Goal: Complete application form: Complete application form

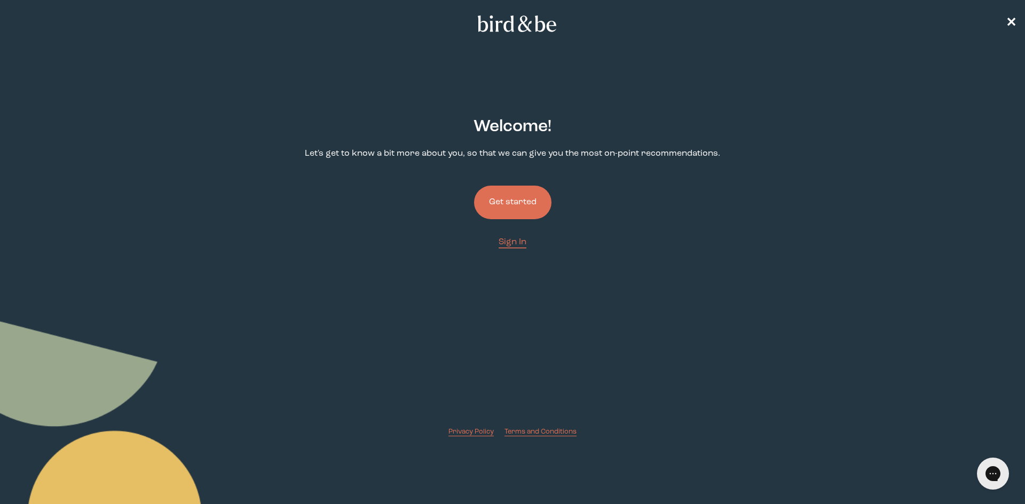
click at [516, 209] on button "Get started" at bounding box center [512, 203] width 77 height 34
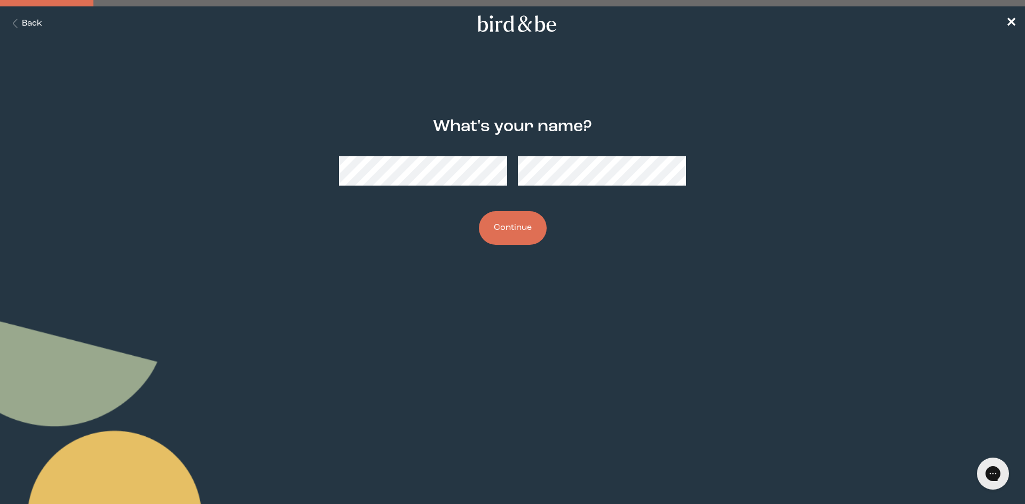
click at [528, 225] on button "Continue" at bounding box center [513, 228] width 68 height 34
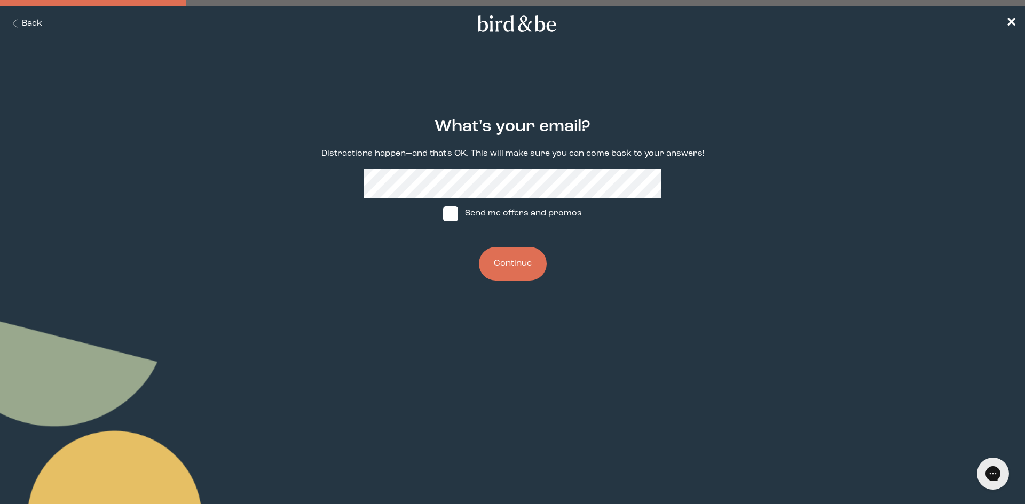
click at [479, 247] on button "Continue" at bounding box center [513, 264] width 68 height 34
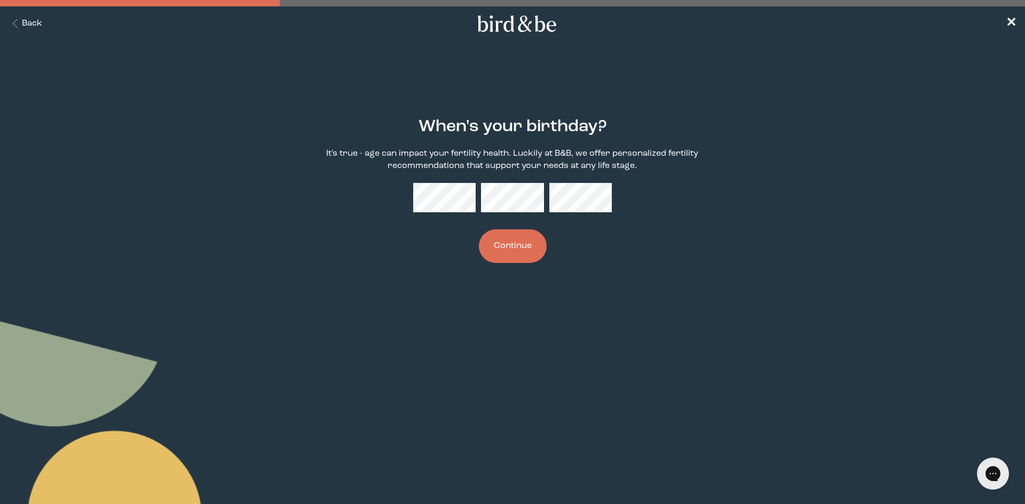
click at [479, 230] on button "Continue" at bounding box center [513, 247] width 68 height 34
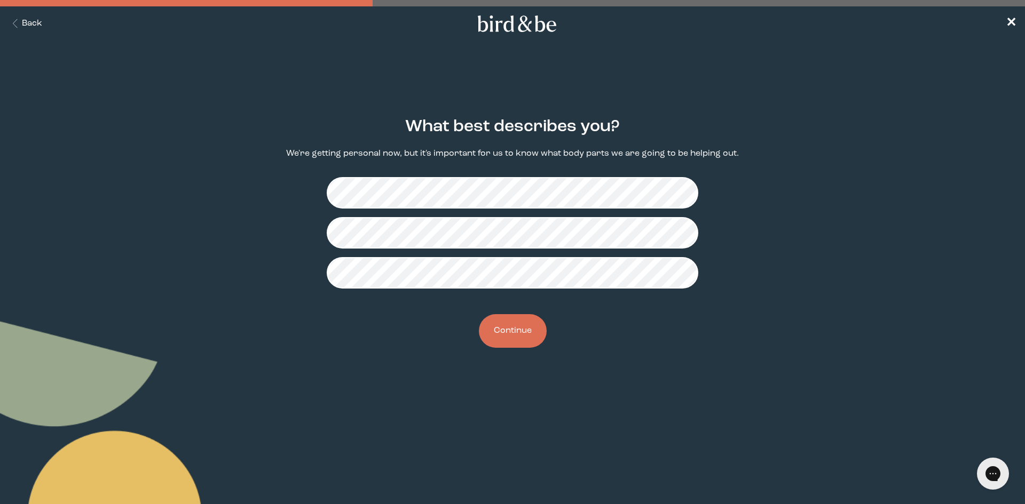
click at [538, 321] on button "Continue" at bounding box center [513, 331] width 68 height 34
click at [514, 340] on button "Continue" at bounding box center [513, 331] width 68 height 34
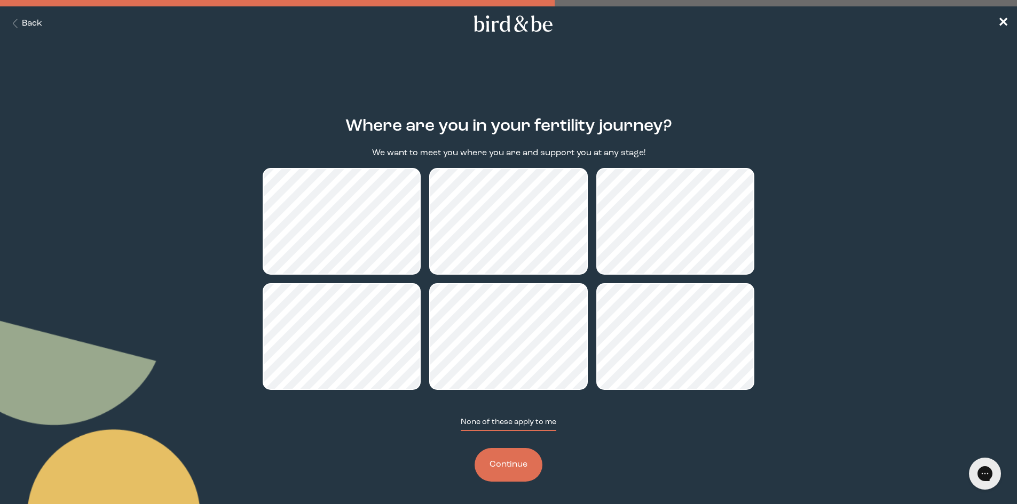
click at [479, 423] on button "None of these apply to me" at bounding box center [509, 424] width 96 height 14
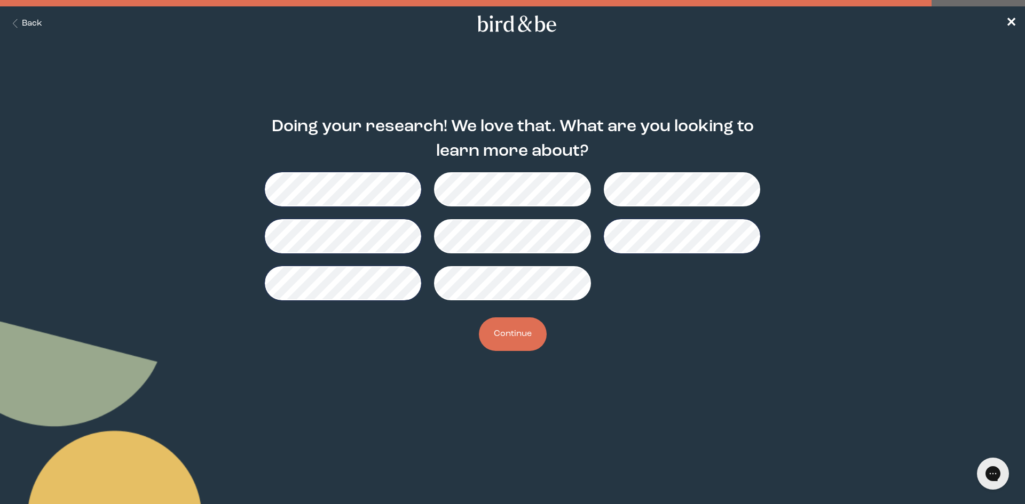
click at [512, 329] on button "Continue" at bounding box center [513, 335] width 68 height 34
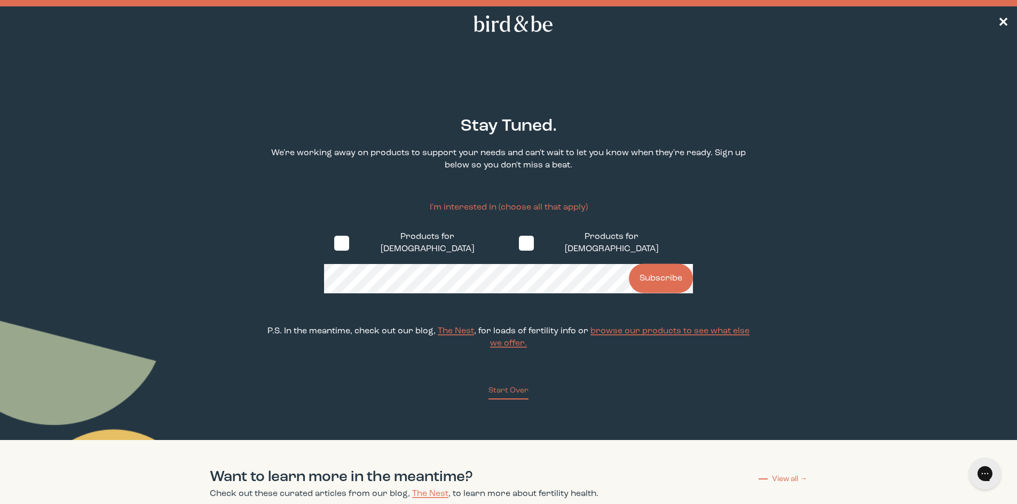
click at [519, 240] on span at bounding box center [526, 243] width 15 height 15
click at [518, 243] on input "Products for [DEMOGRAPHIC_DATA]" at bounding box center [518, 243] width 1 height 1
checkbox input "true"
click at [1003, 29] on span "✕" at bounding box center [1003, 24] width 11 height 13
